Goal: Use online tool/utility: Utilize a website feature to perform a specific function

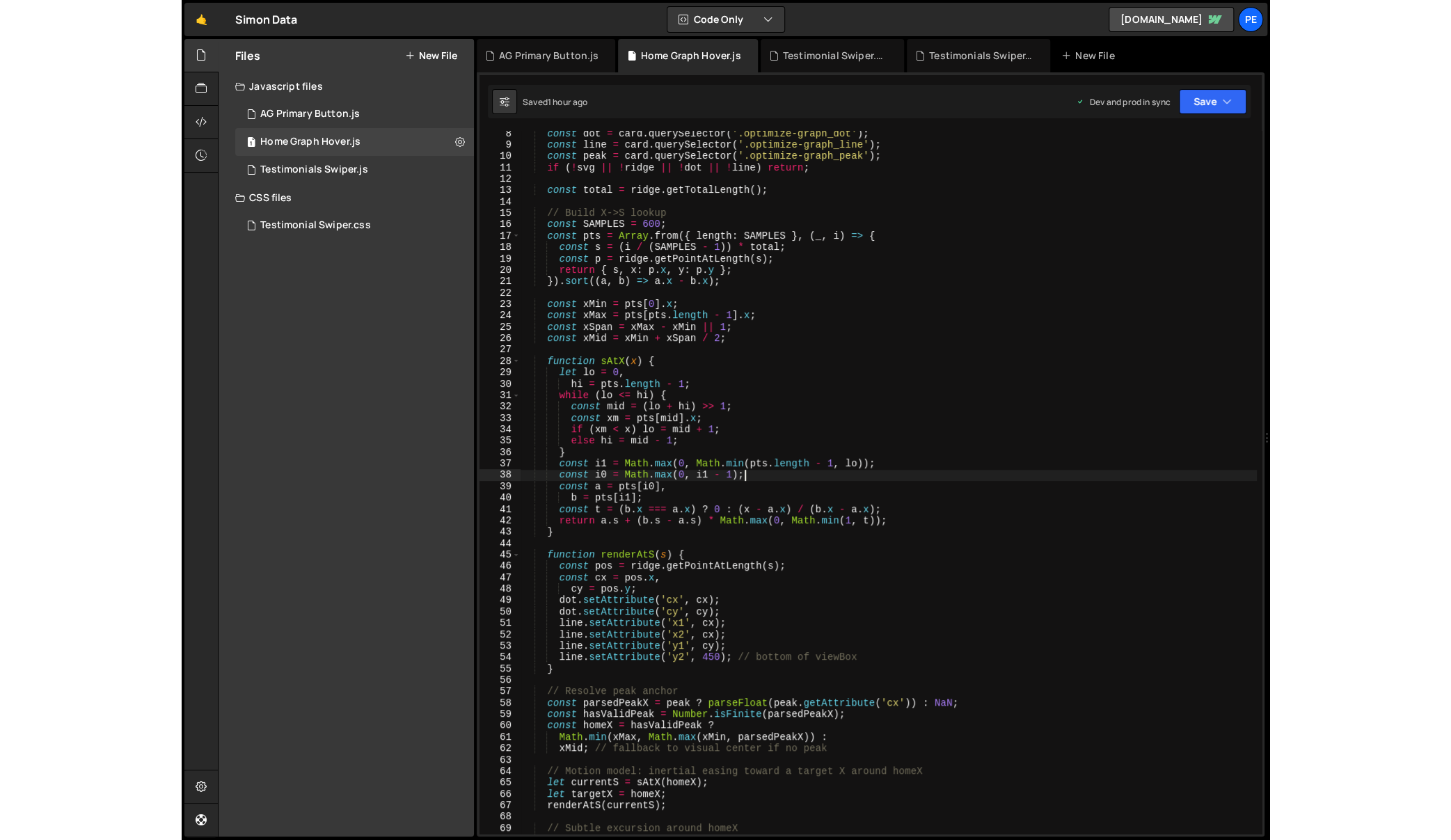
scroll to position [82, 0]
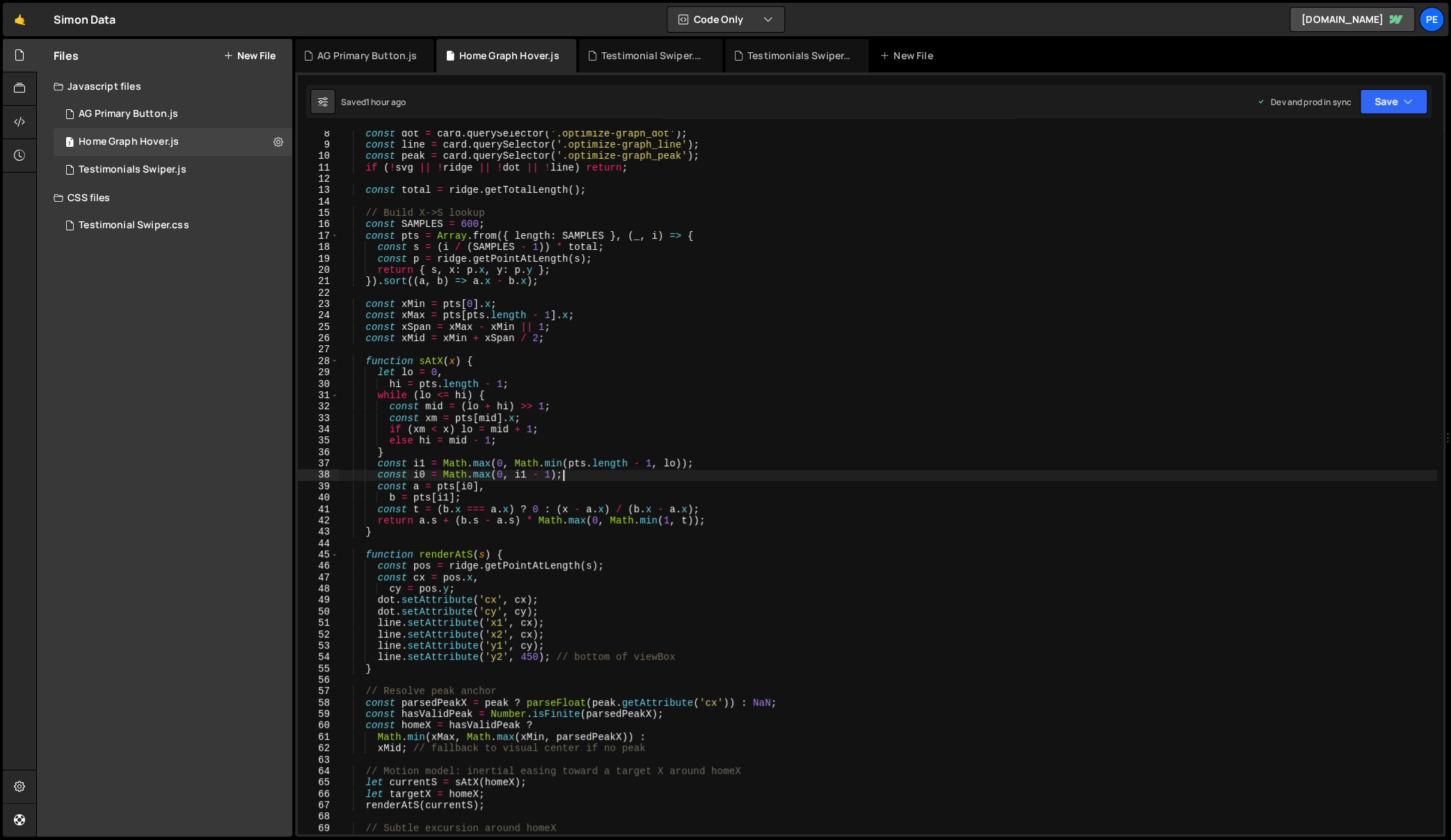
click at [955, 516] on div "const dot = card . querySelector ( '.optimize-graph_dot' ) ; const line = card …" at bounding box center [887, 491] width 1098 height 727
type textarea "})();"
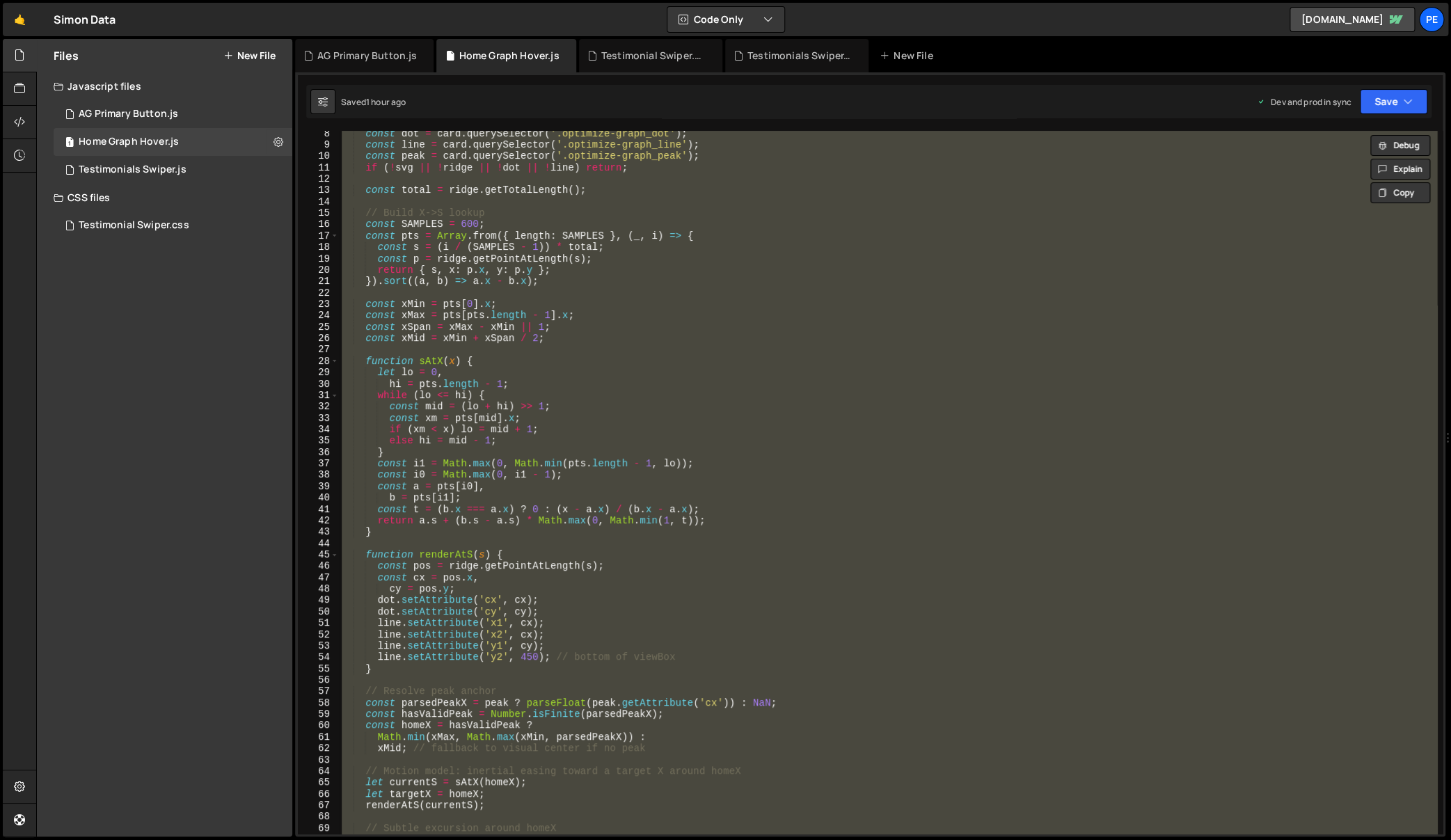
paste textarea
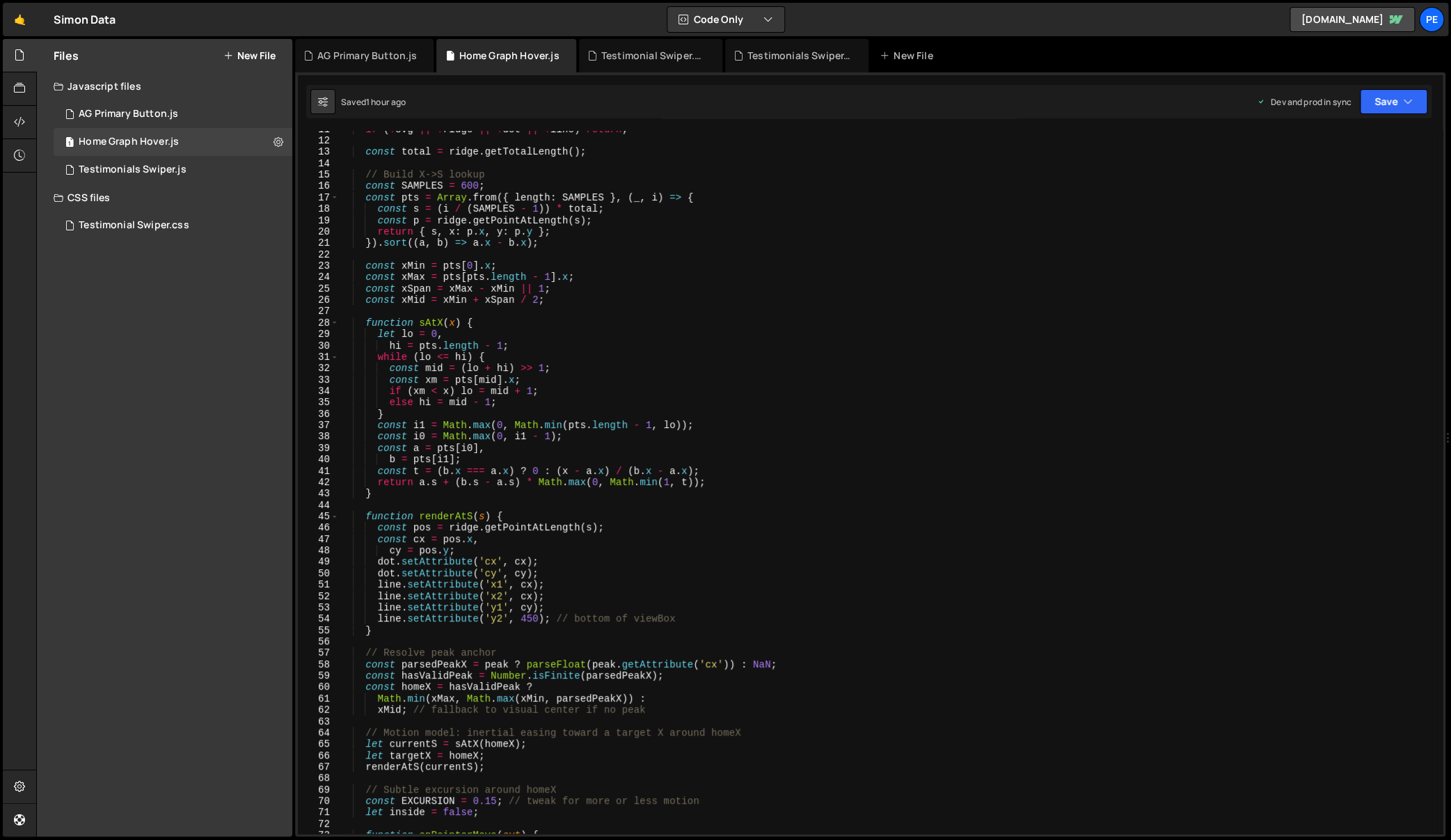
scroll to position [0, 0]
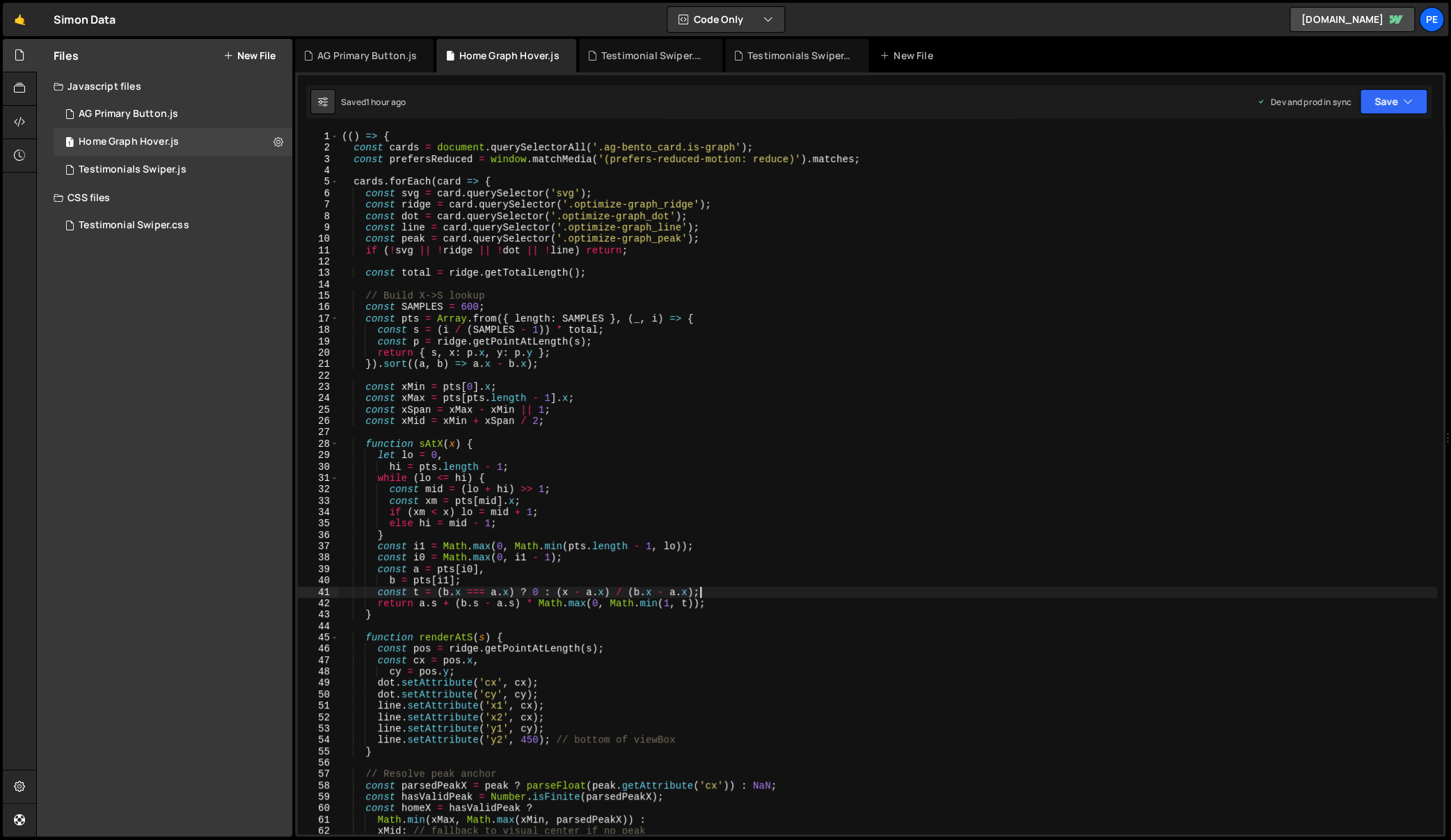
click at [806, 592] on div "(( ) => { const cards = document . querySelectorAll ( '.ag-bento_card.is-graph'…" at bounding box center [887, 494] width 1098 height 727
type textarea "})();"
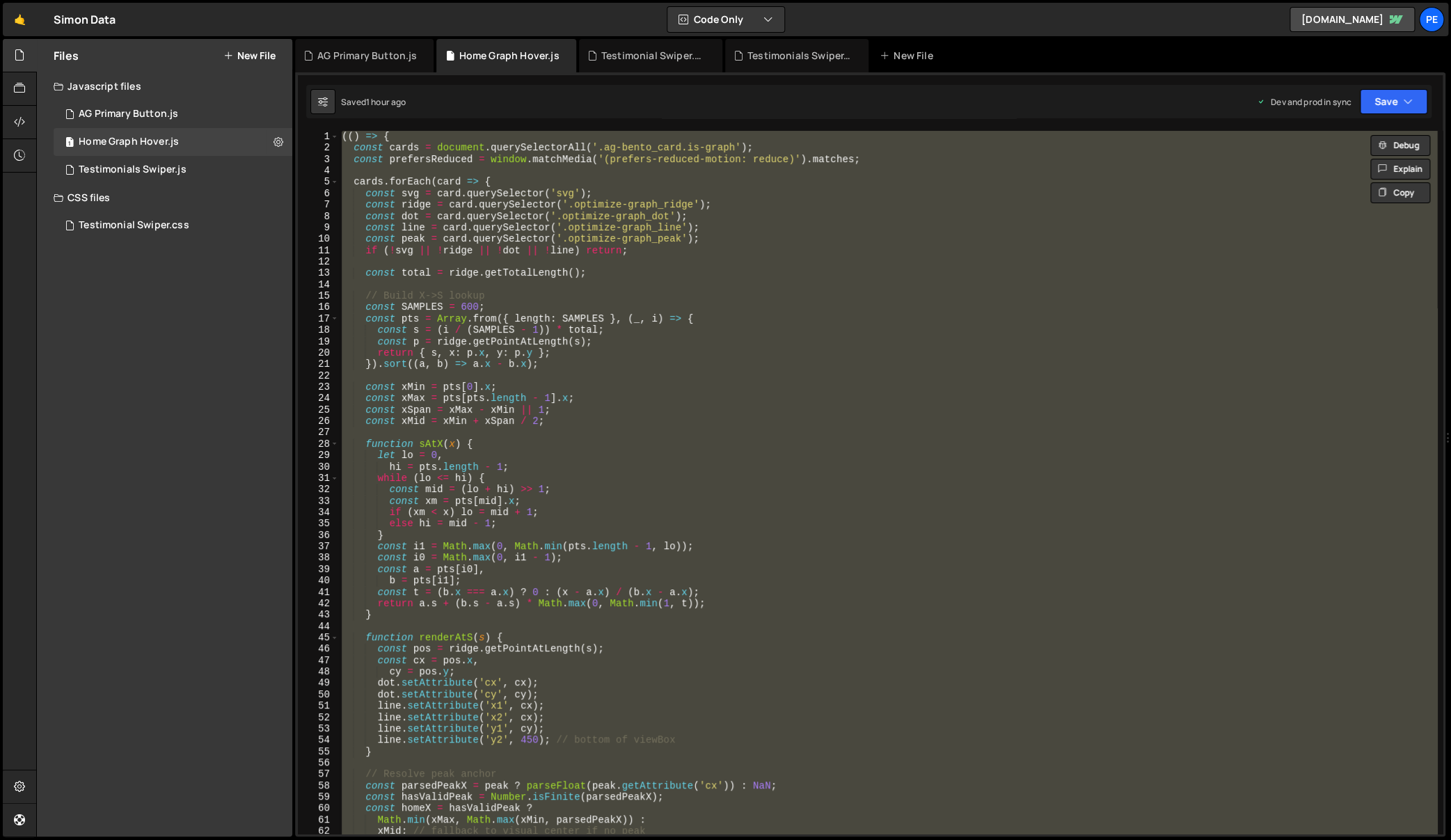
paste textarea
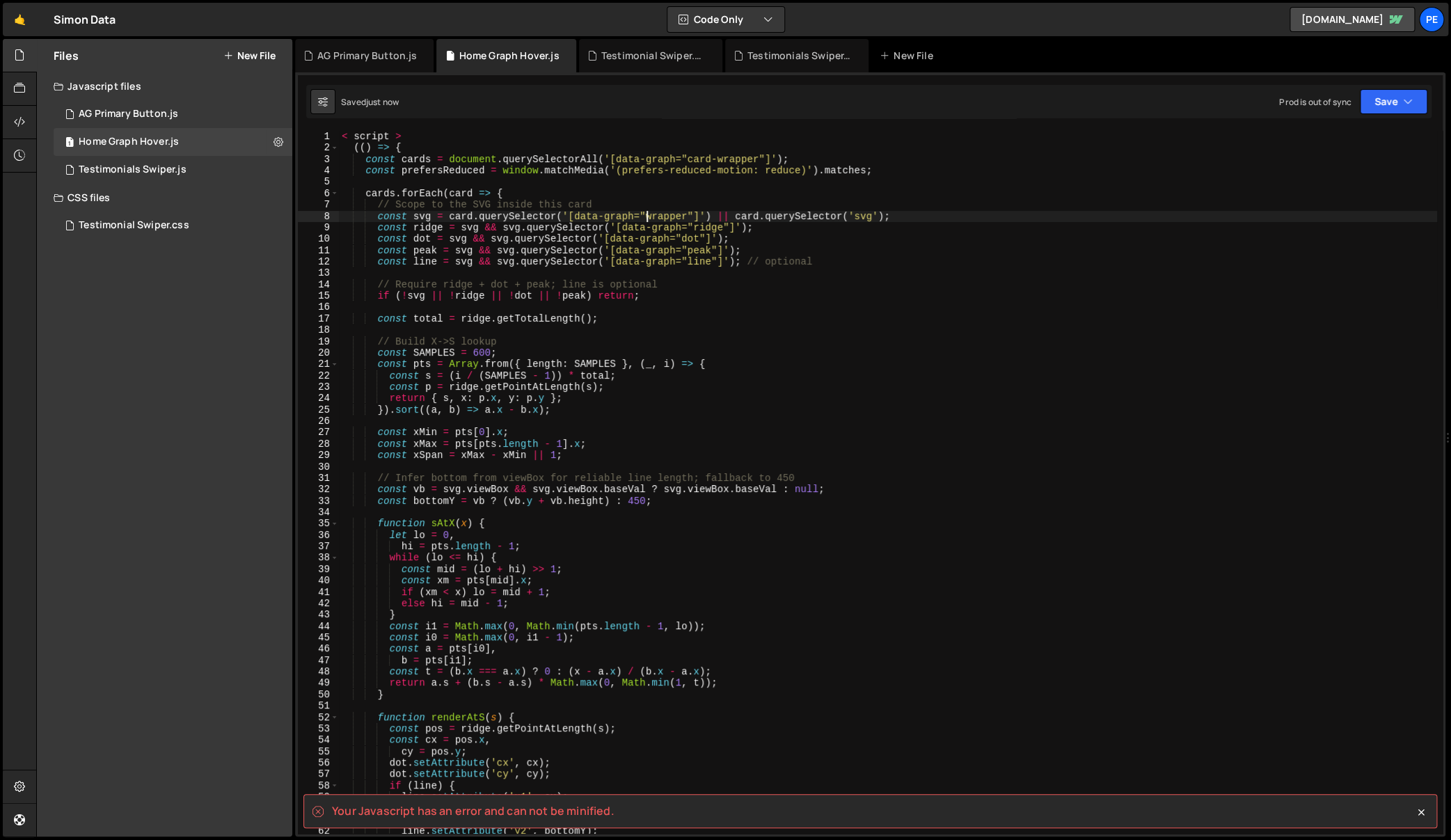
click at [647, 216] on div "< script > (( ) => { const cards = document . querySelectorAll ( '[data-graph="…" at bounding box center [887, 494] width 1098 height 727
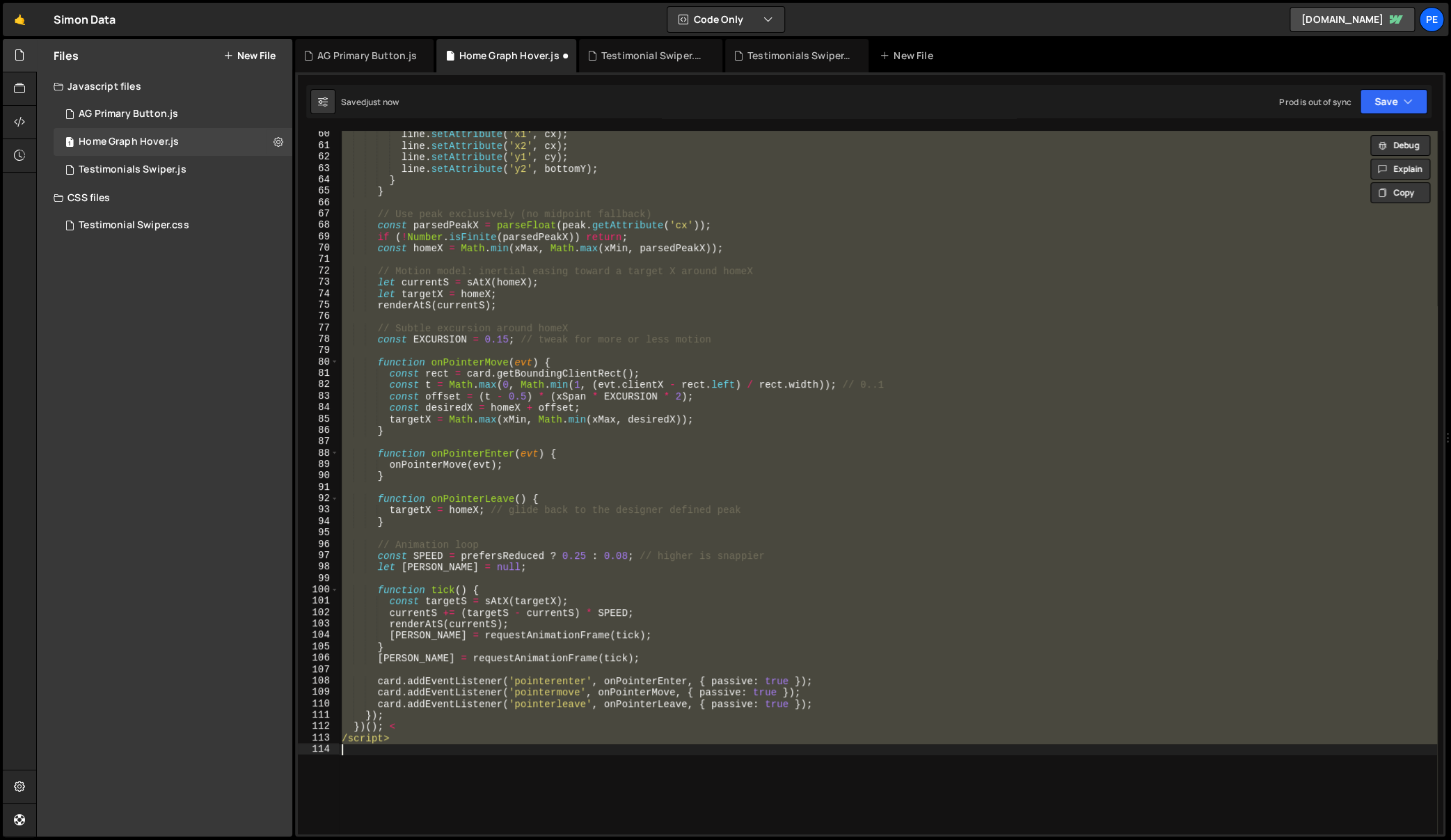
scroll to position [675, 0]
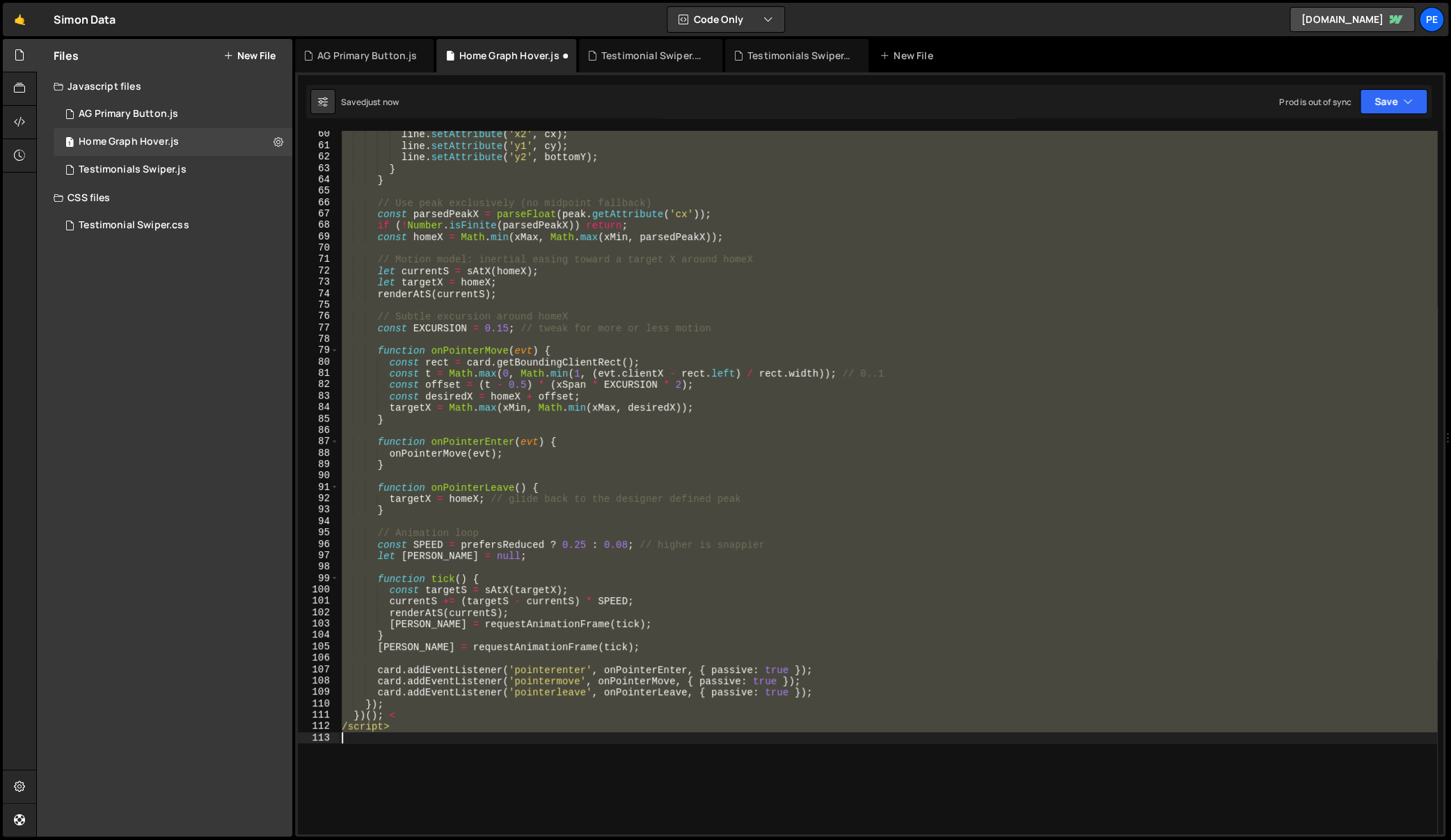
type textarea "/script>"
click at [771, 428] on div "line . setAttribute ( 'x2' , cx ) ; line . setAttribute ( 'y1' , cy ) ; line . …" at bounding box center [887, 482] width 1098 height 703
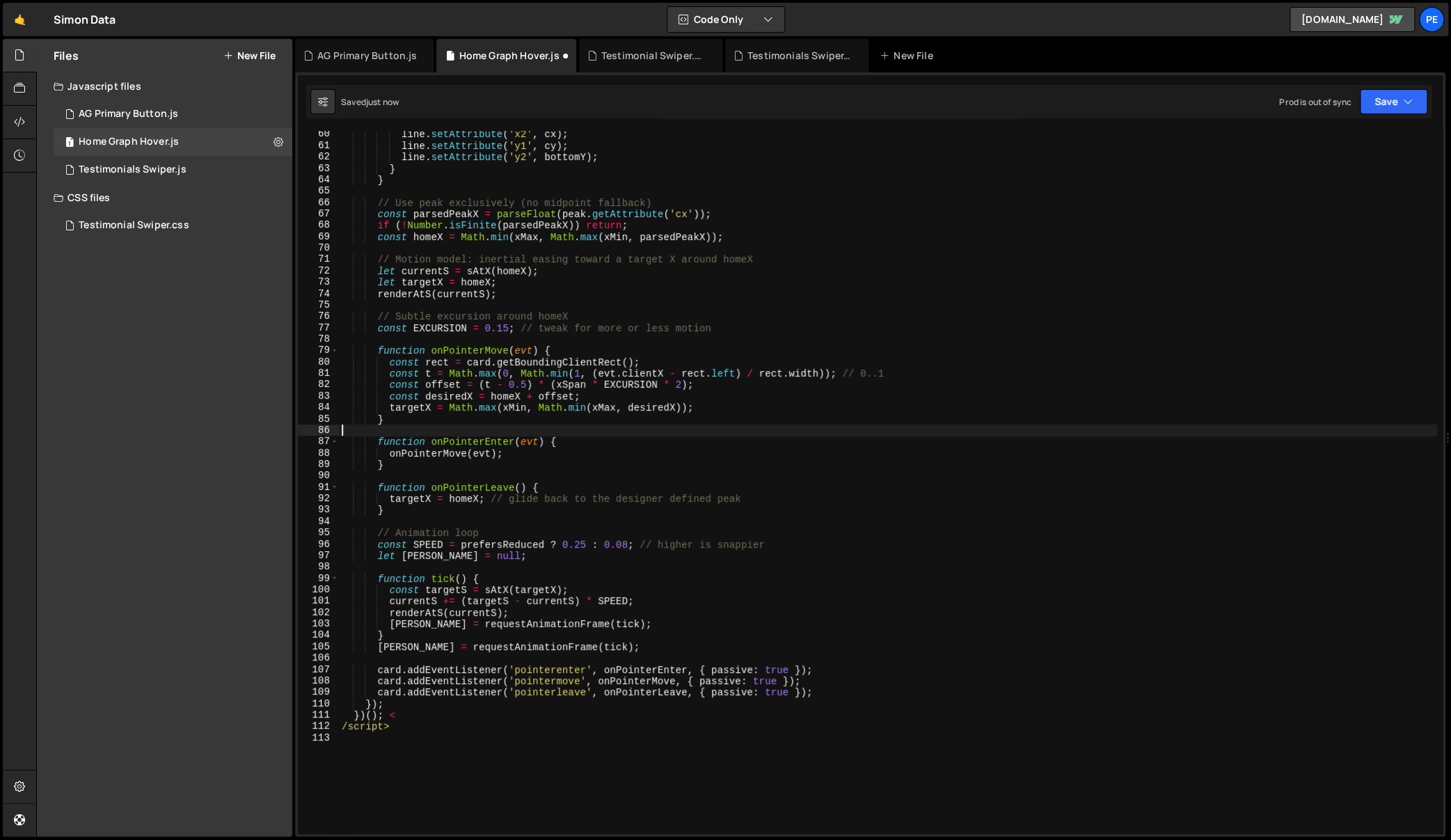
scroll to position [0, 0]
click at [789, 503] on div "line . setAttribute ( 'x2' , cx ) ; line . setAttribute ( 'y1' , cy ) ; line . …" at bounding box center [887, 492] width 1098 height 727
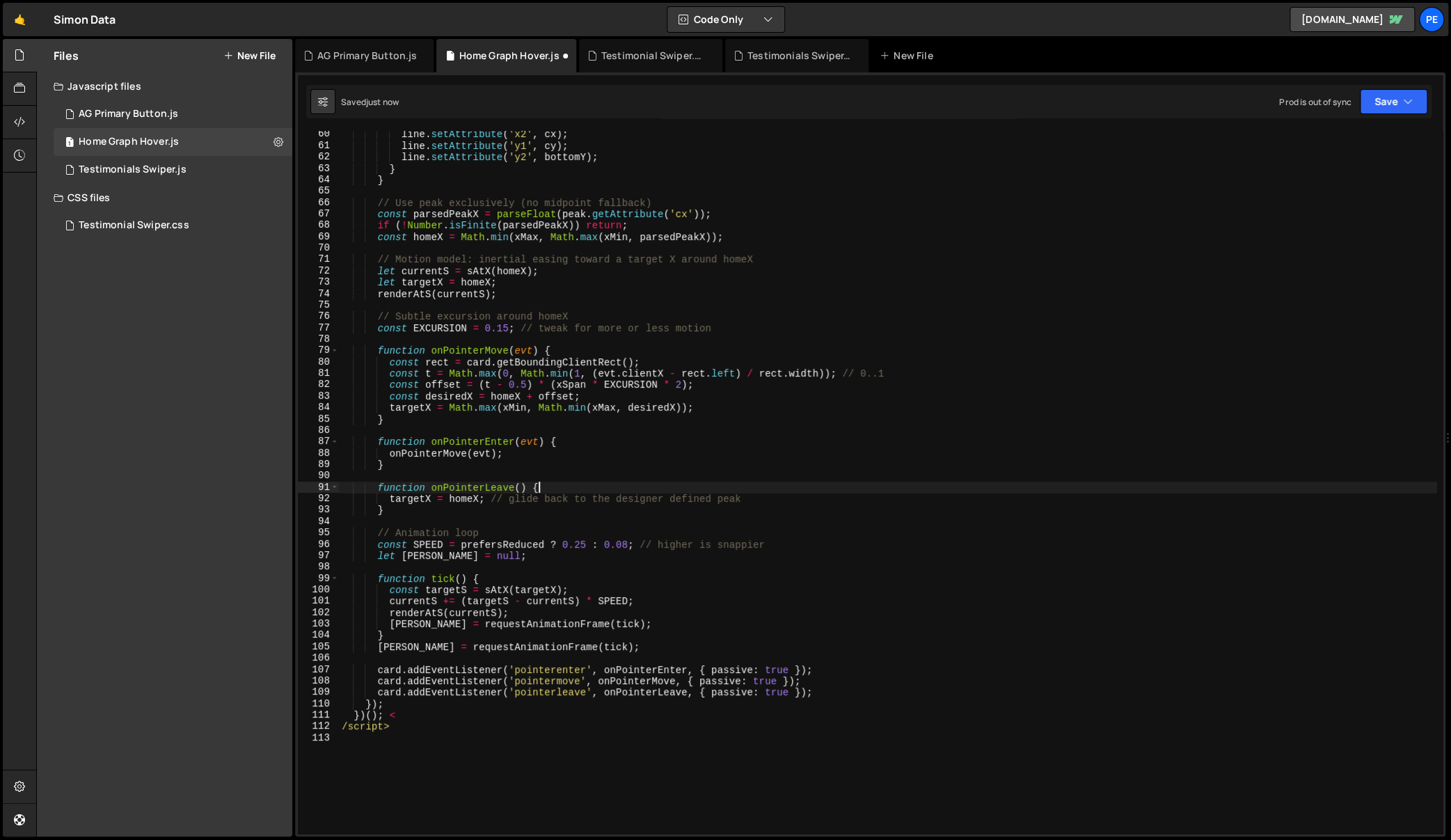
click at [1041, 480] on div "line . setAttribute ( 'x2' , cx ) ; line . setAttribute ( 'y1' , cy ) ; line . …" at bounding box center [887, 492] width 1098 height 727
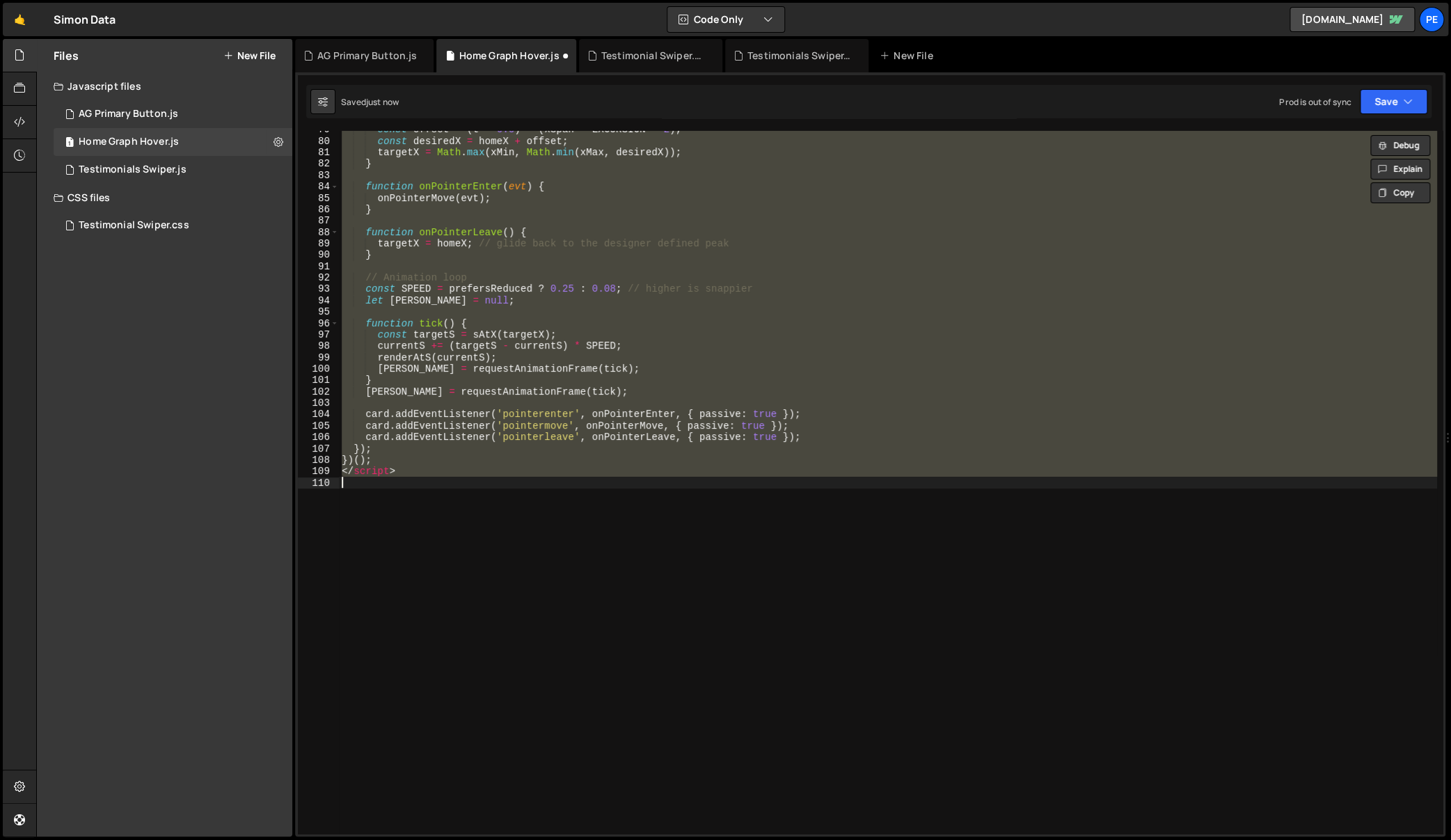
type textarea "})();"
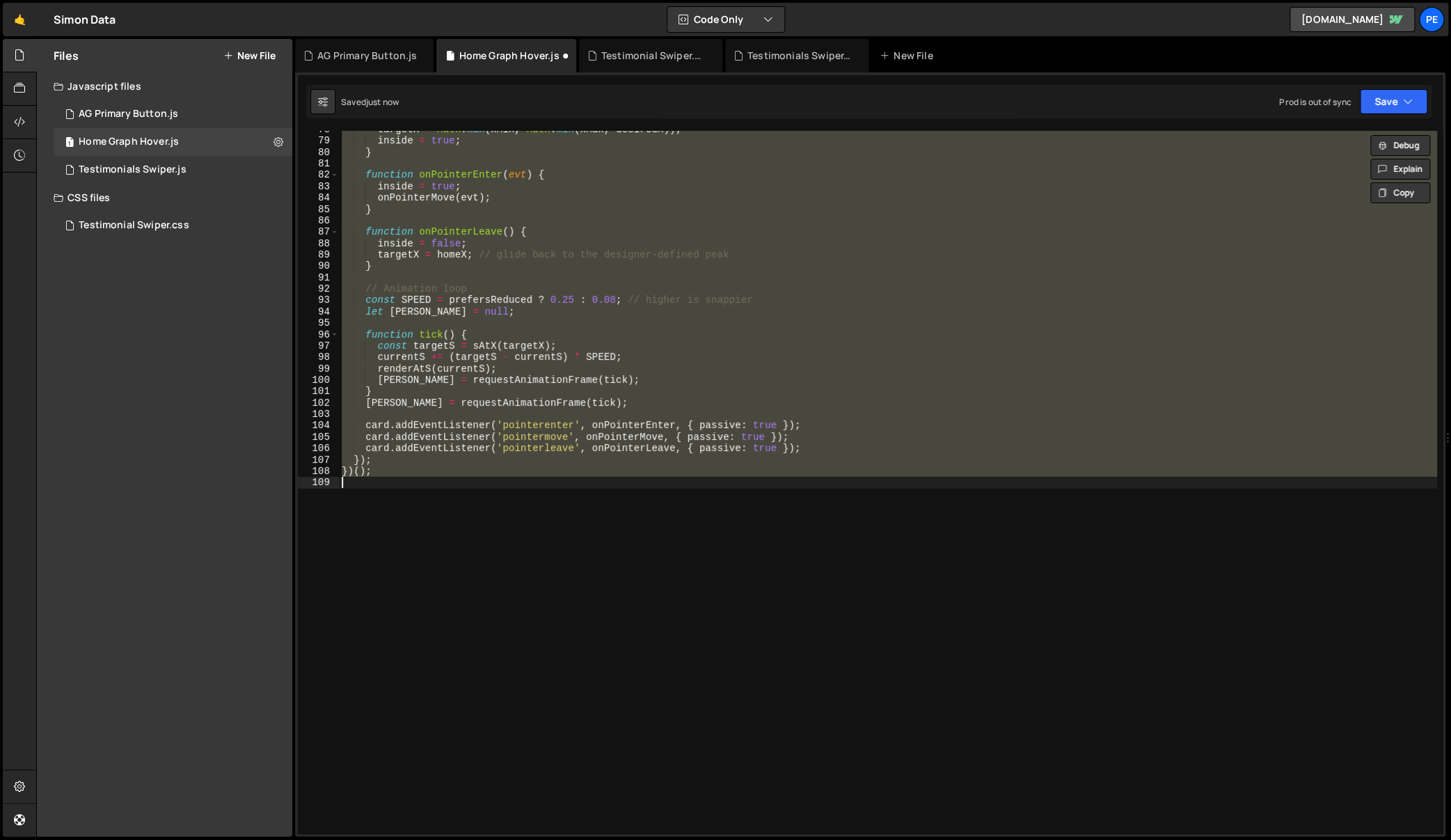
paste textarea
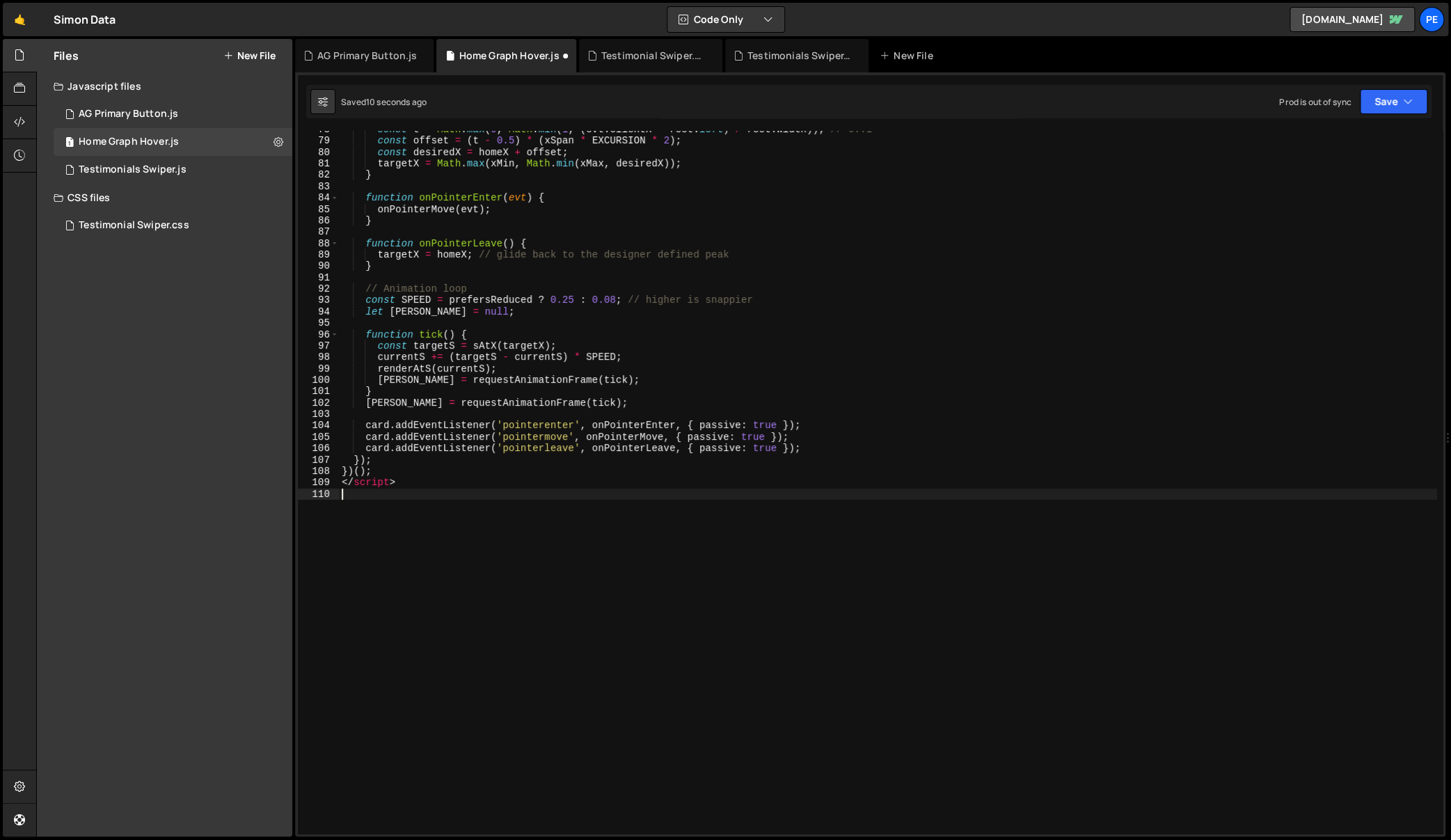
type textarea "</script>"
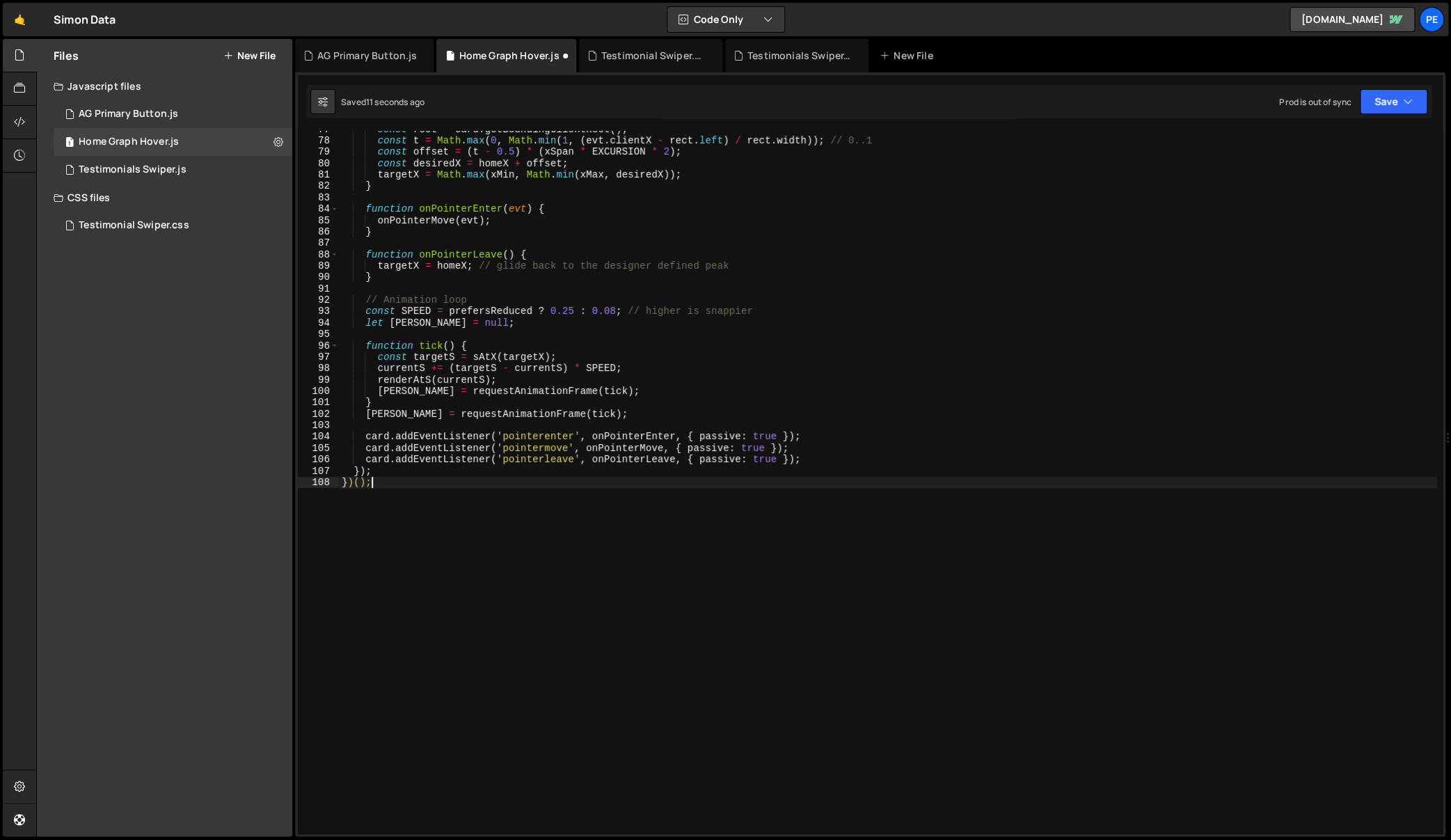
type textarea "<script>"
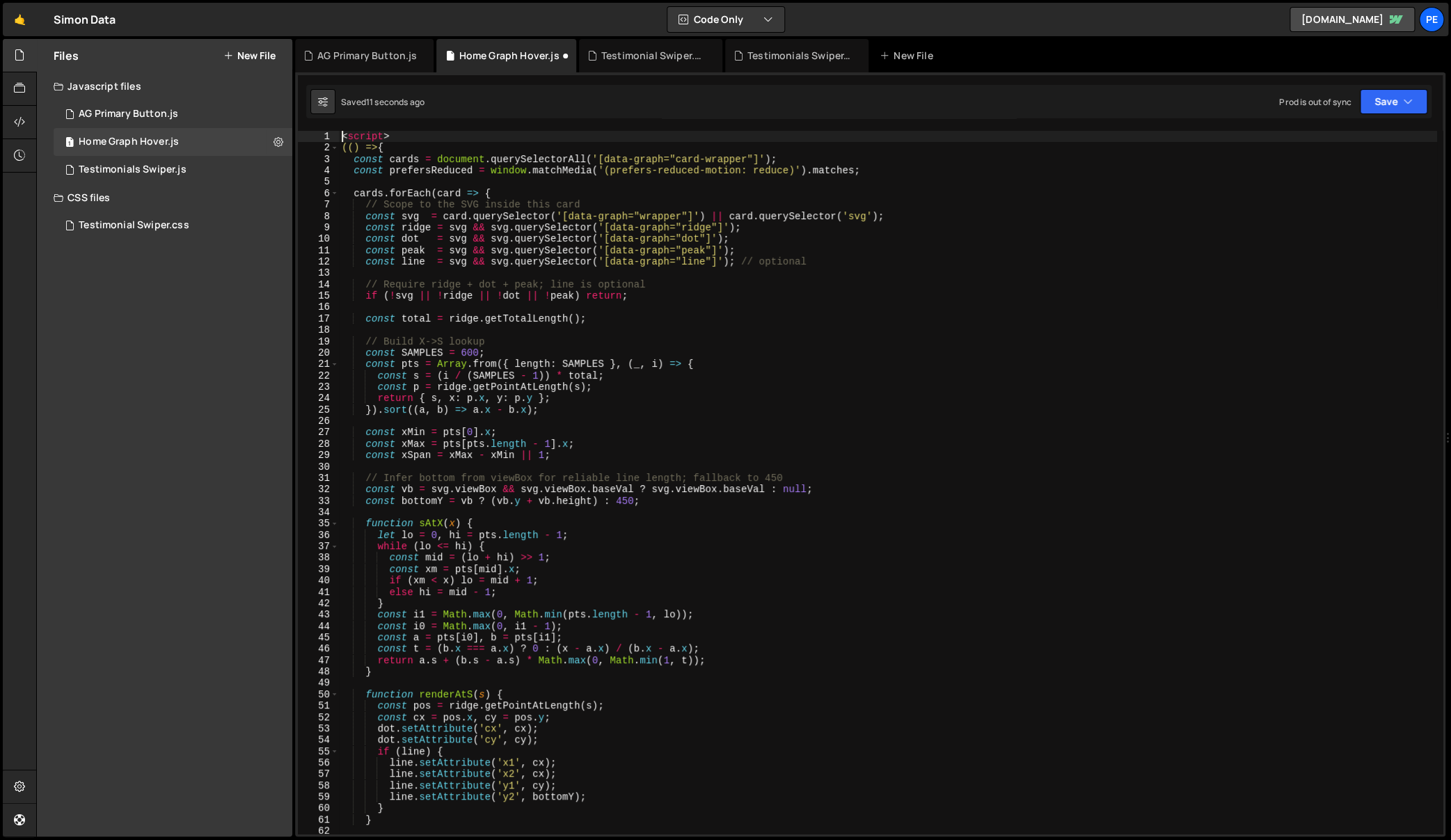
scroll to position [0, 0]
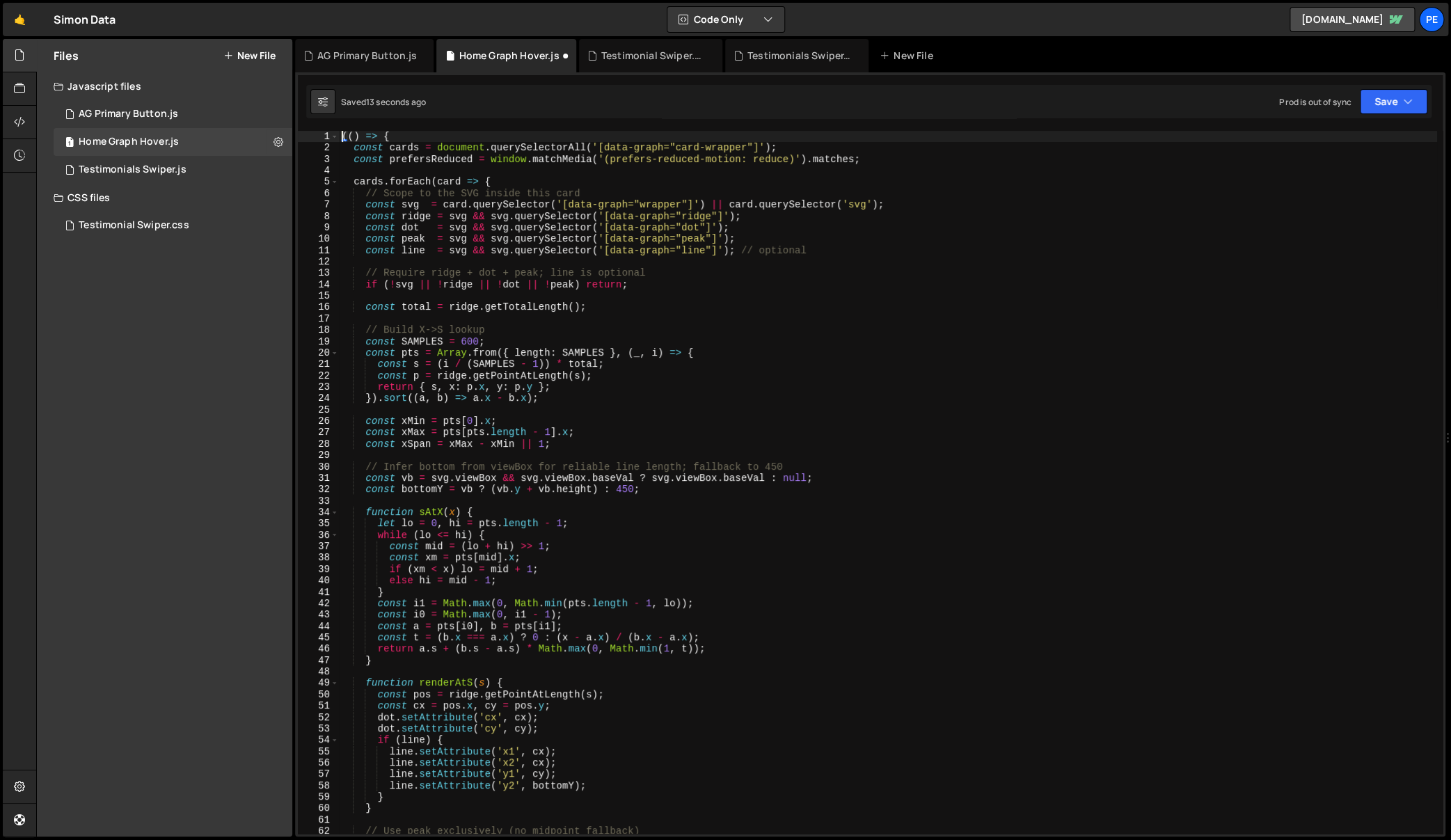
drag, startPoint x: 640, startPoint y: 202, endPoint x: 661, endPoint y: 207, distance: 21.6
click at [640, 201] on div "(( ) => { const cards = document . querySelectorAll ( '[data-graph="card-wrappe…" at bounding box center [887, 494] width 1098 height 727
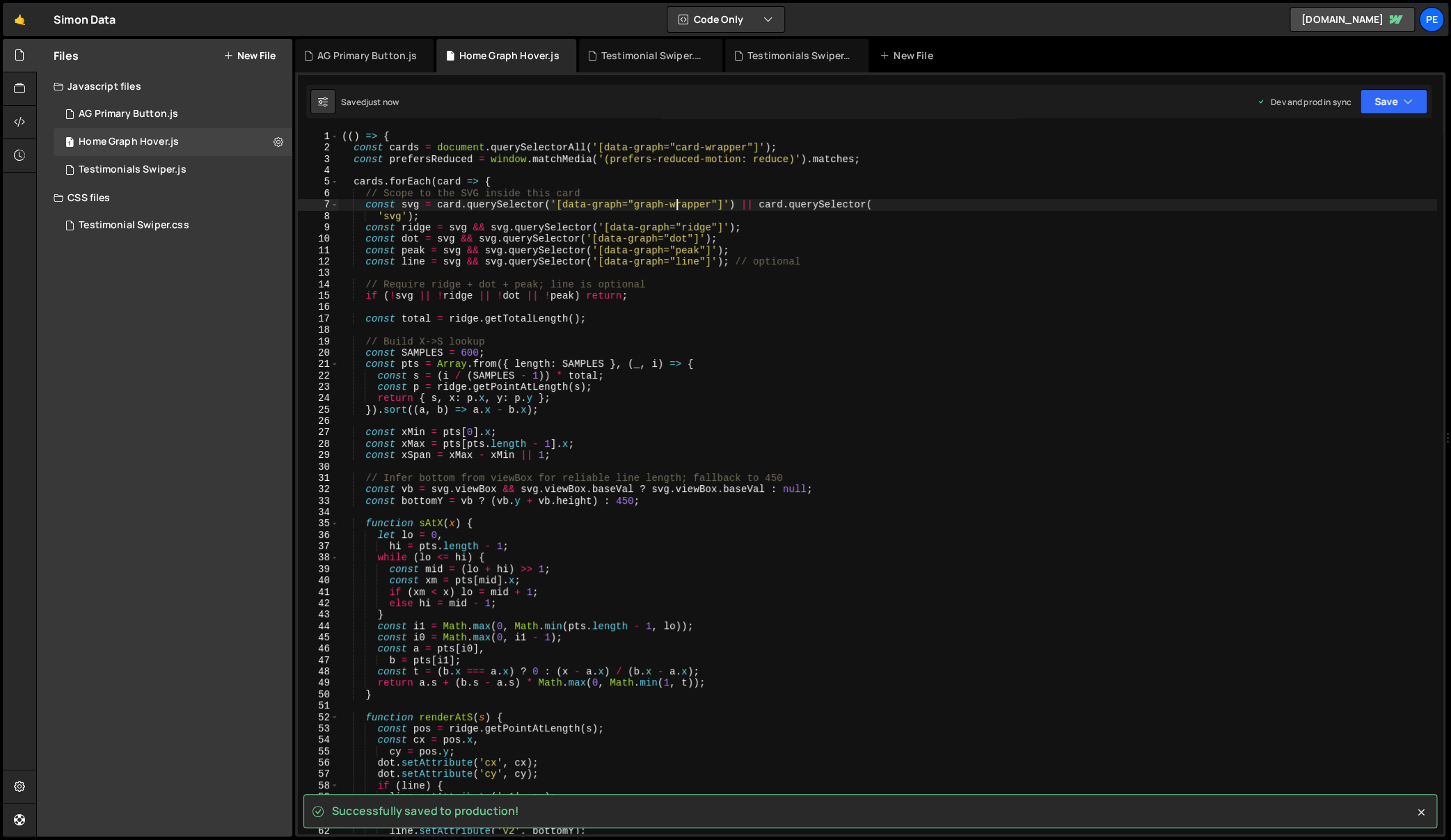
type textarea "const svg = card.querySelector('[data-graph="graph-wrapper"]') || card.querySel…"
